Goal: Find contact information: Find contact information

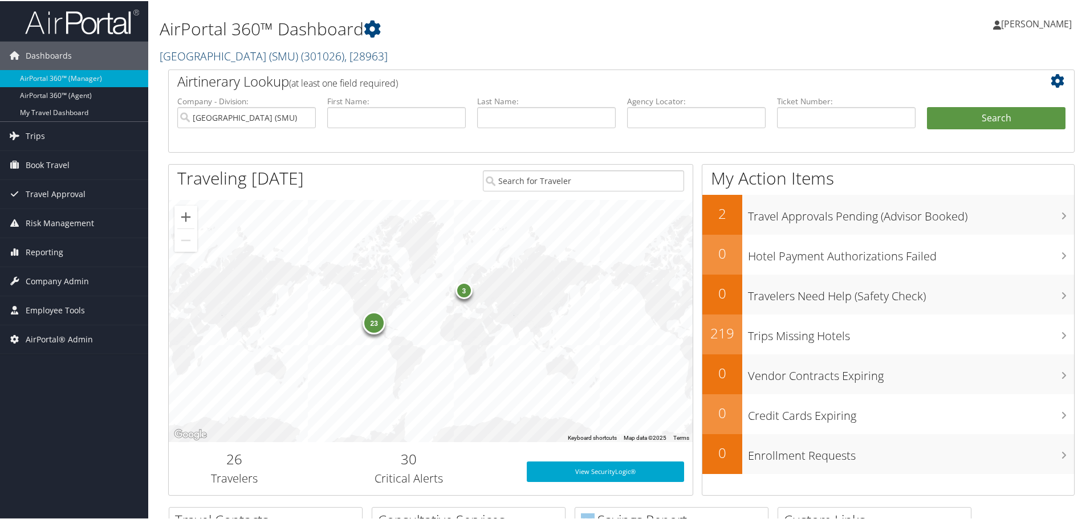
click at [236, 56] on link "[GEOGRAPHIC_DATA] (SMU) ( 301026 ) , [ 28963 ]" at bounding box center [274, 54] width 228 height 15
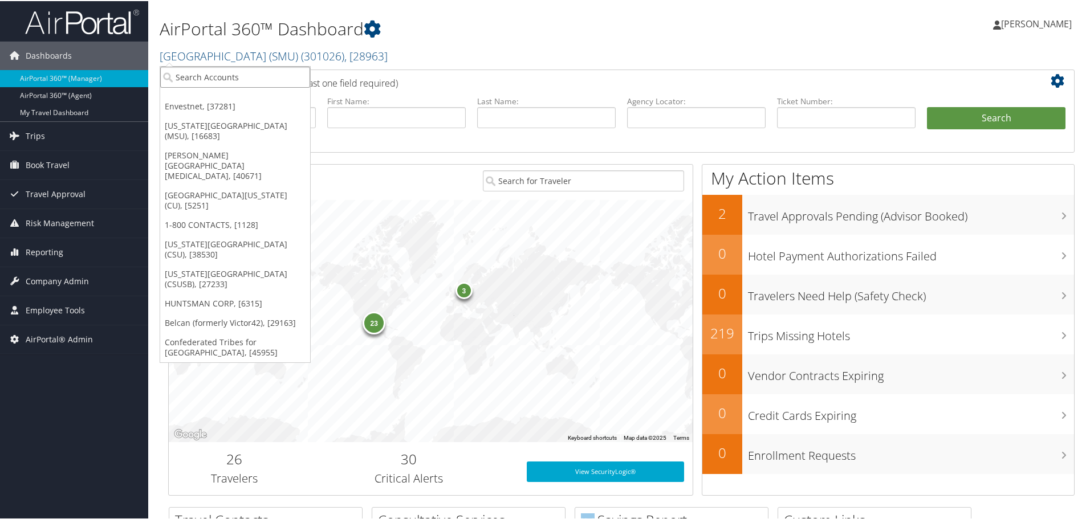
click at [239, 71] on input "search" at bounding box center [235, 76] width 150 height 21
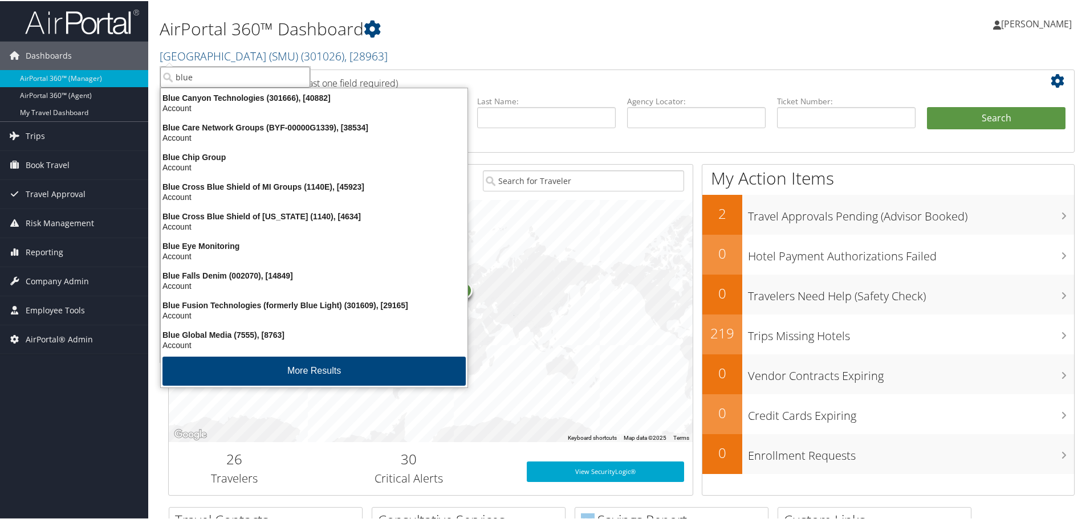
type input "bluep"
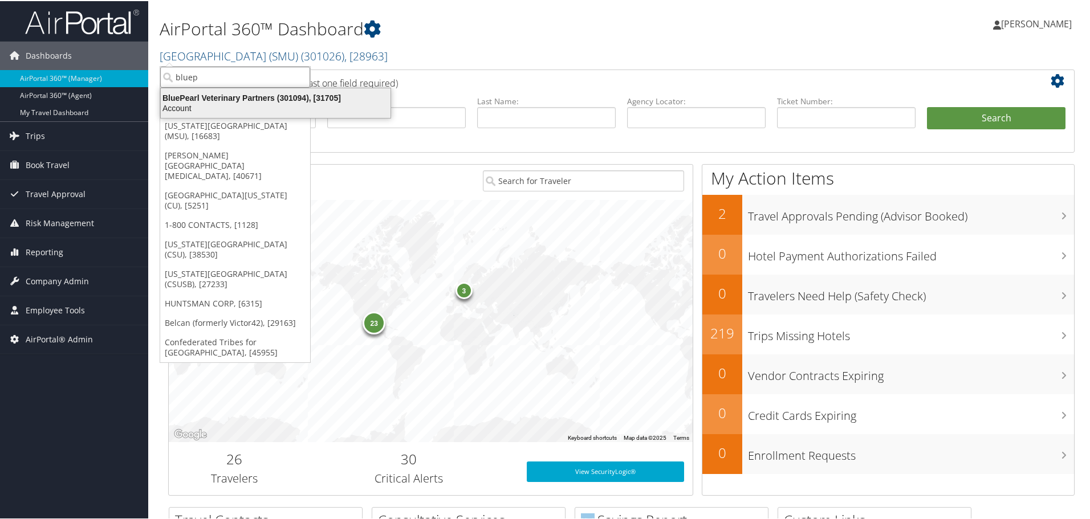
click at [284, 106] on div "Account" at bounding box center [275, 107] width 243 height 10
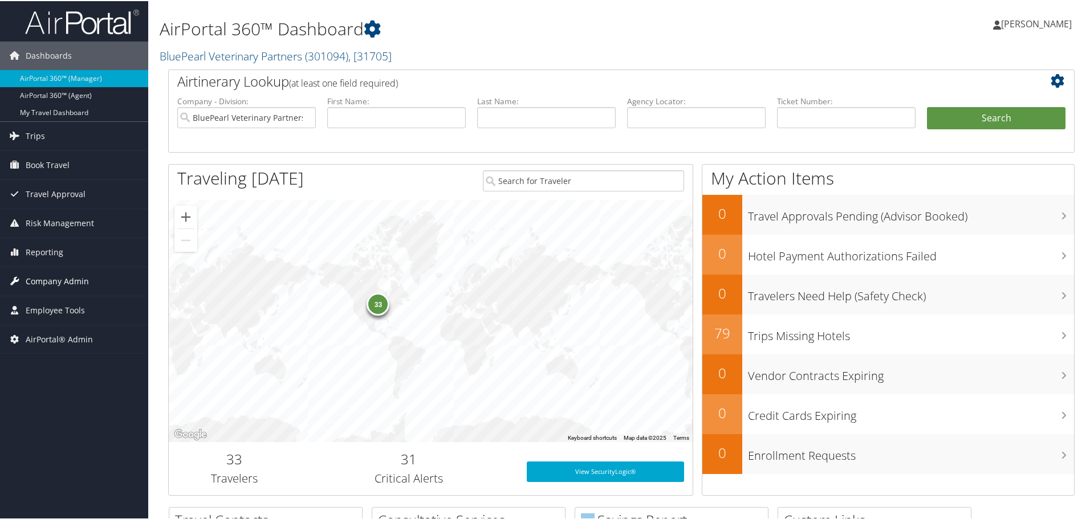
click at [55, 282] on span "Company Admin" at bounding box center [57, 280] width 63 height 29
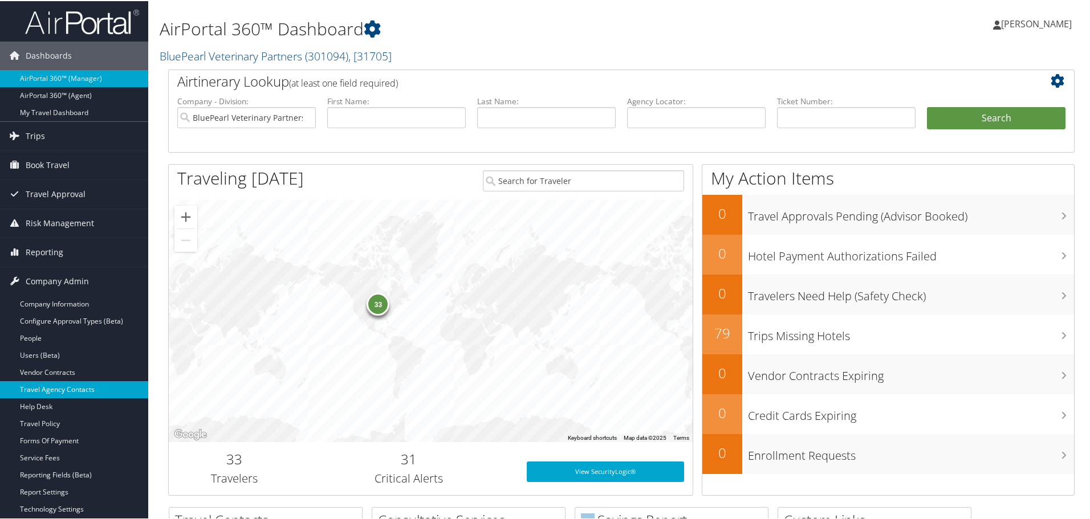
click at [57, 389] on link "Travel Agency Contacts" at bounding box center [74, 388] width 148 height 17
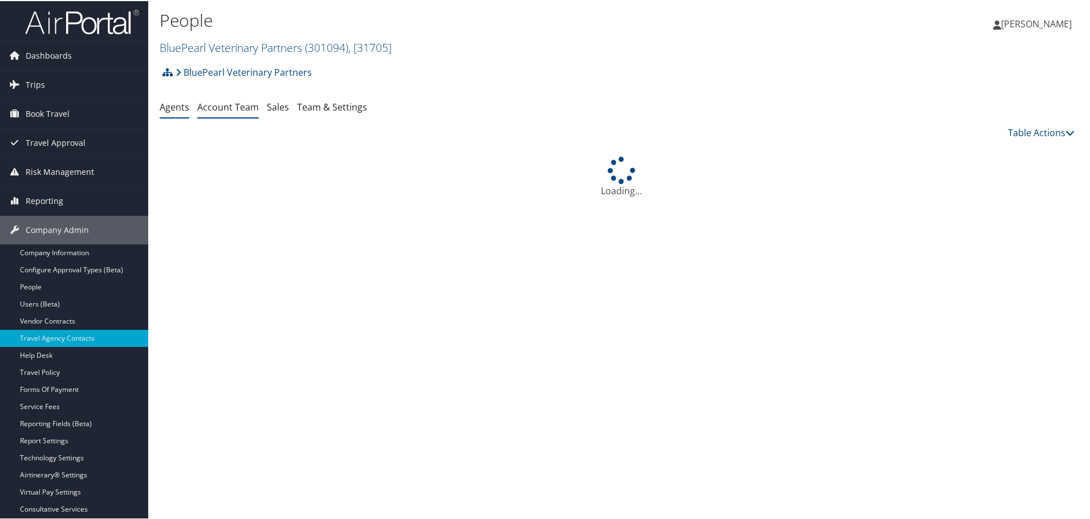
click at [223, 104] on link "Account Team" at bounding box center [228, 106] width 62 height 13
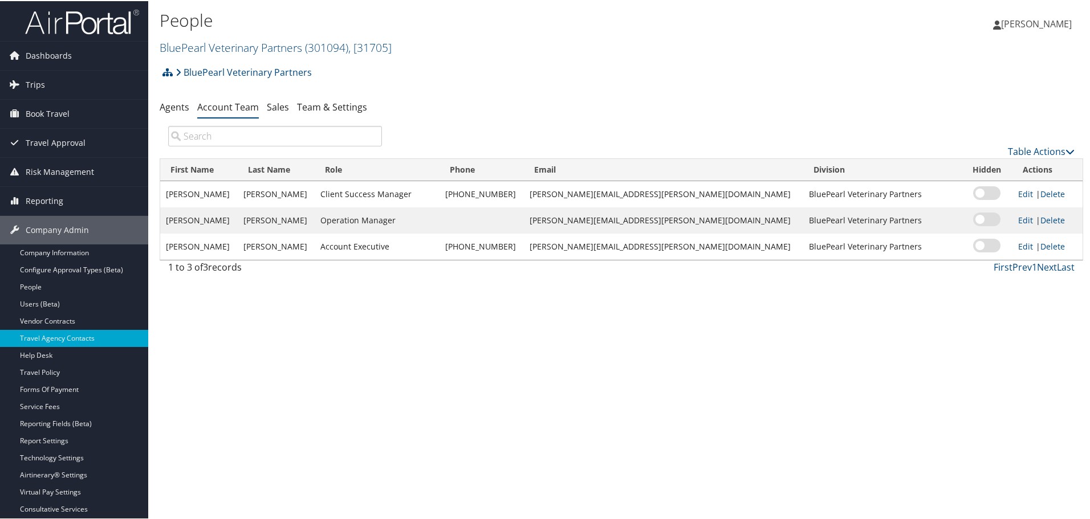
click at [898, 64] on div "BluePearl Veterinary Partners Account Structure BluePearl Veterinary Partners (…" at bounding box center [622, 75] width 924 height 31
